Goal: Transaction & Acquisition: Book appointment/travel/reservation

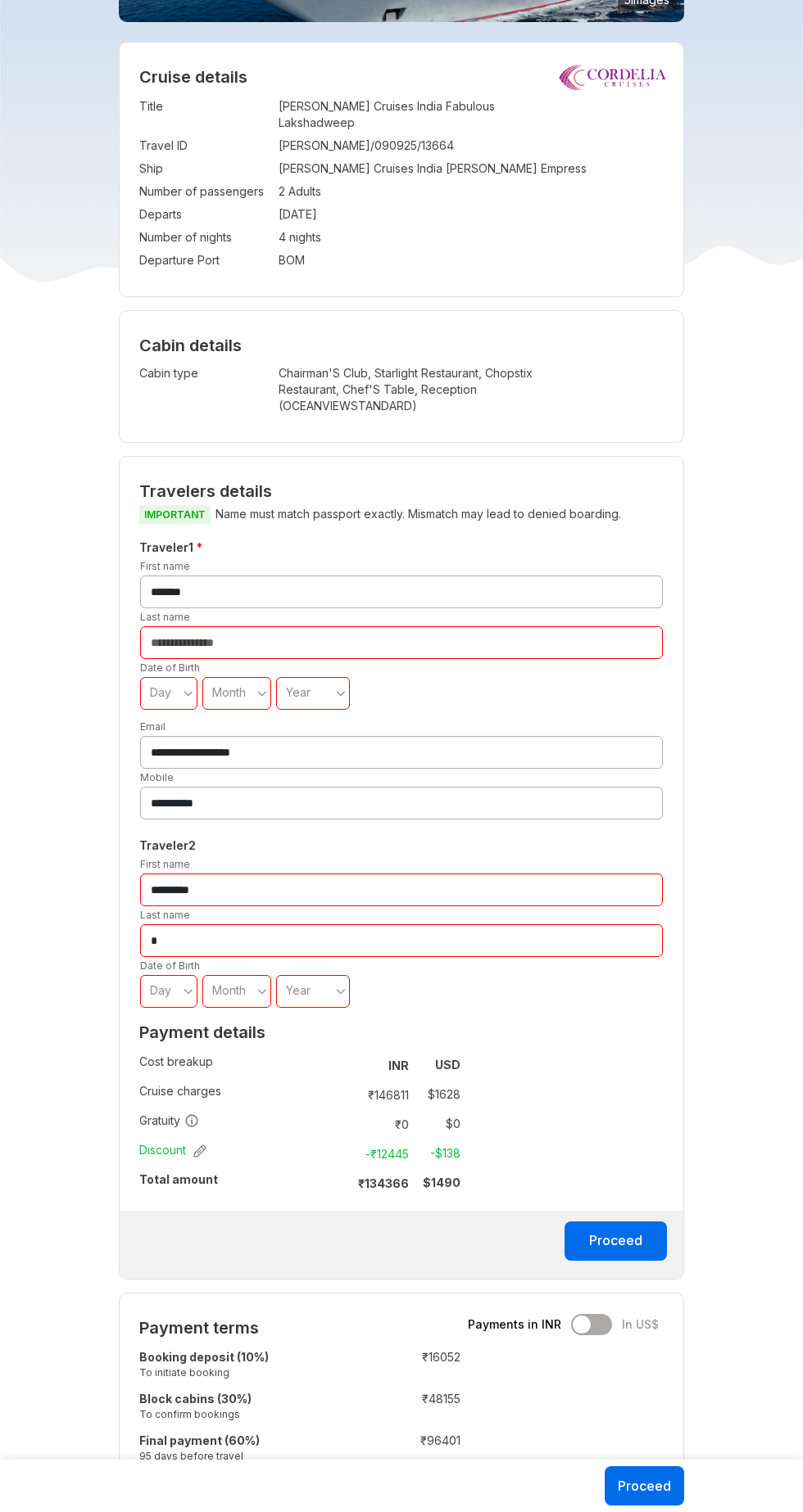
scroll to position [227, 0]
